Goal: Task Accomplishment & Management: Manage account settings

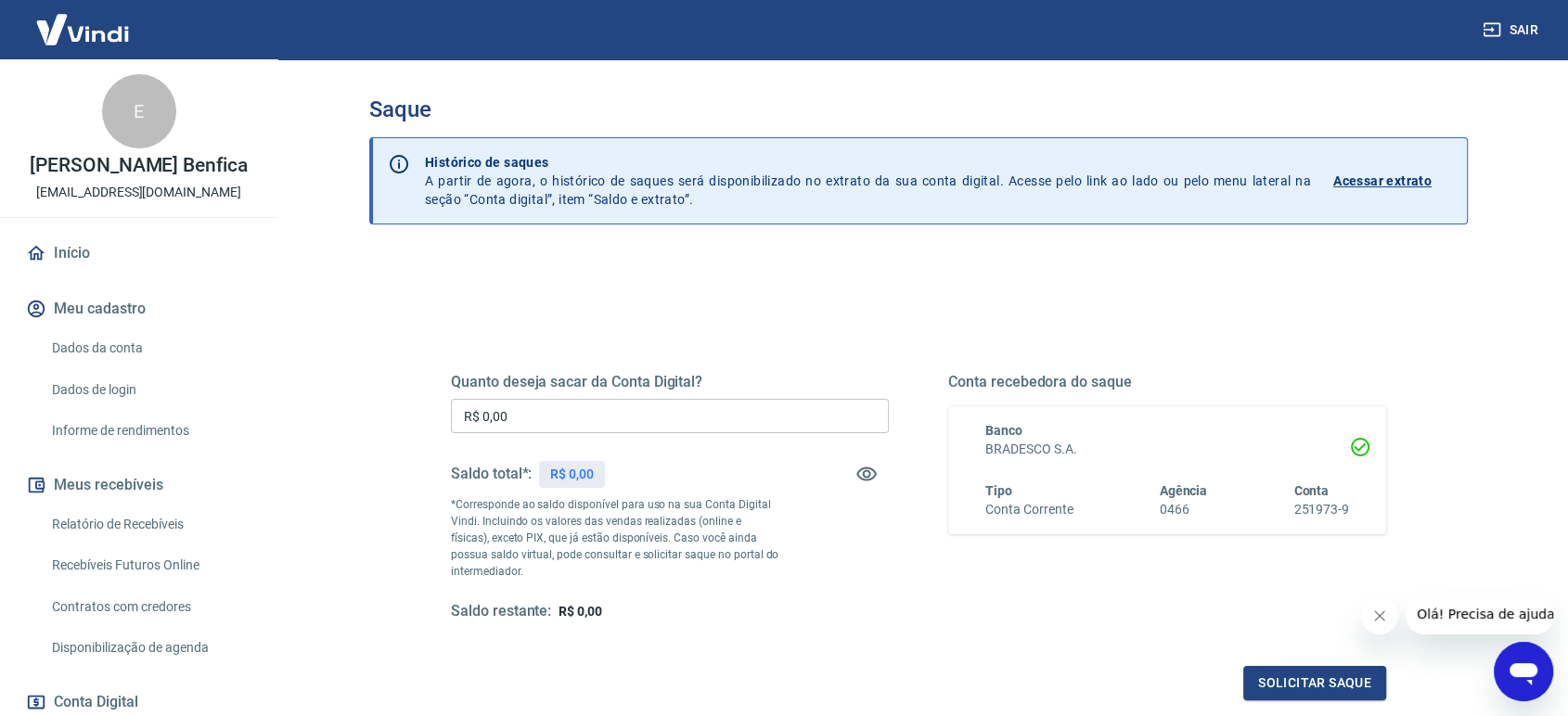
click at [618, 414] on input "R$ 0,00" at bounding box center [669, 415] width 438 height 34
click at [627, 386] on h5 "Quanto deseja sacar da Conta Digital?" at bounding box center [669, 383] width 438 height 19
